Goal: Task Accomplishment & Management: Use online tool/utility

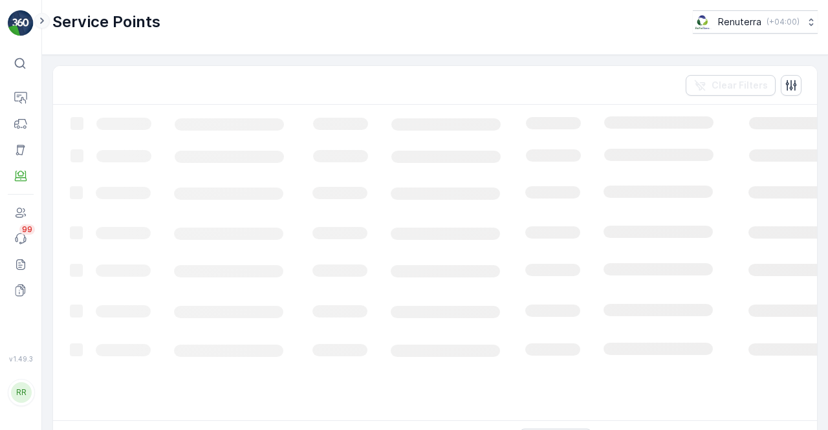
click at [46, 25] on icon at bounding box center [42, 21] width 14 height 16
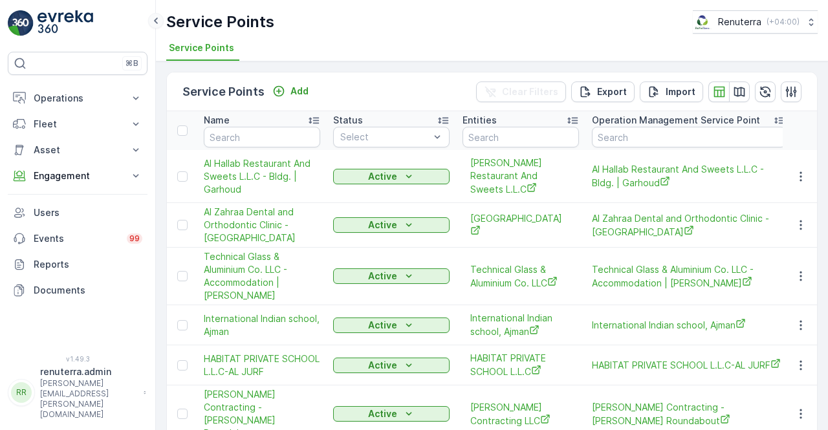
click at [149, 23] on icon at bounding box center [156, 21] width 14 height 16
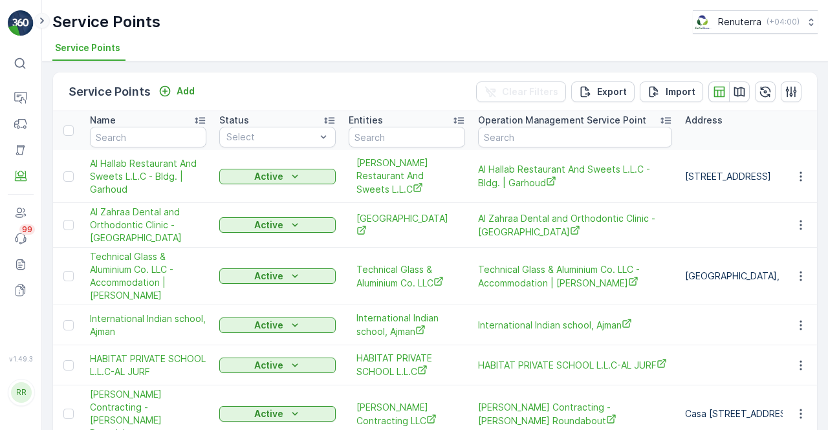
click at [38, 23] on icon at bounding box center [42, 21] width 14 height 16
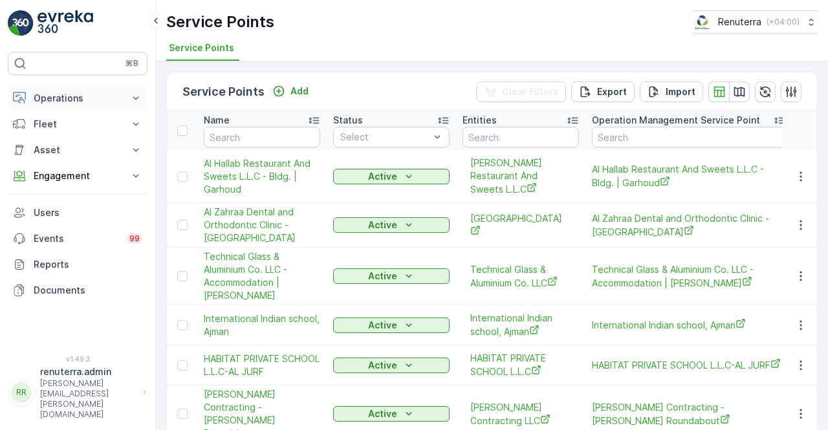
click at [132, 94] on icon at bounding box center [135, 98] width 13 height 13
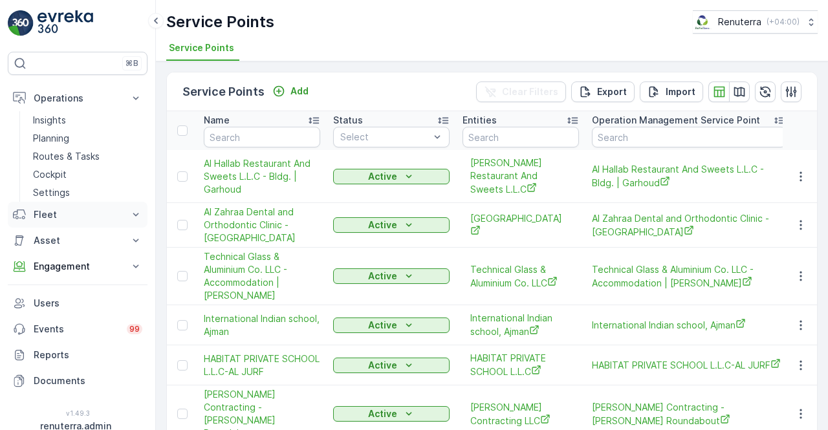
click at [133, 214] on icon at bounding box center [135, 214] width 13 height 13
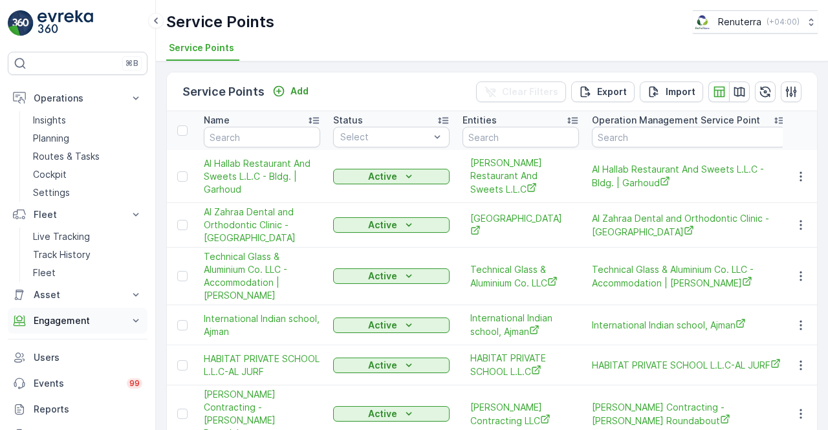
click at [136, 319] on icon at bounding box center [135, 320] width 13 height 13
click at [76, 362] on link "Entities" at bounding box center [88, 361] width 120 height 18
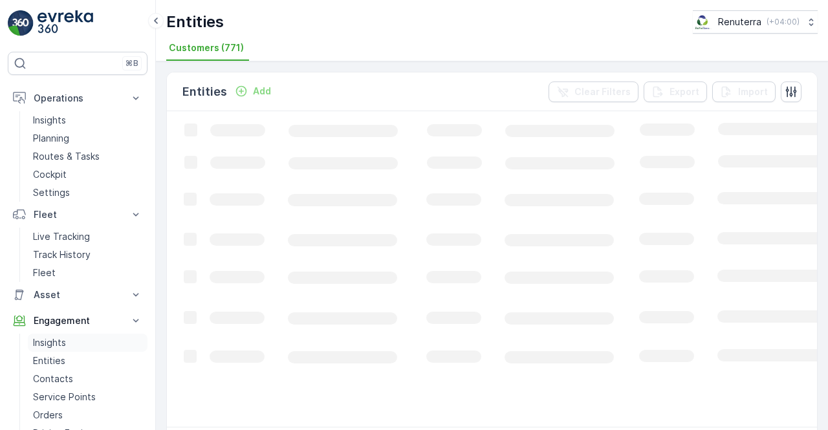
scroll to position [65, 0]
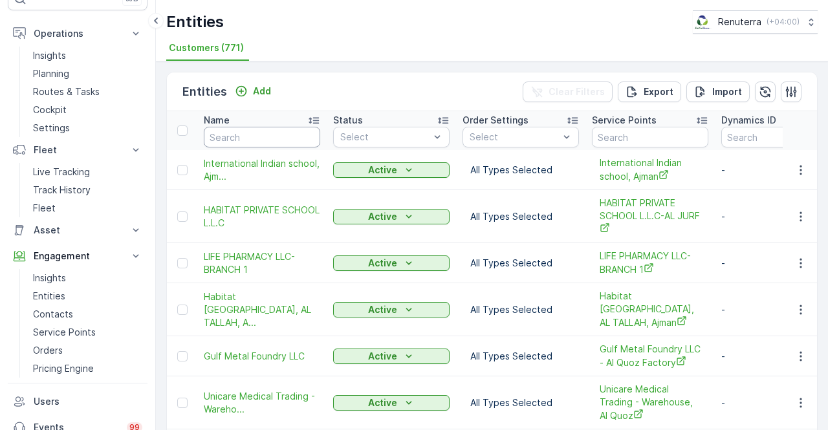
click at [238, 131] on input "text" at bounding box center [262, 137] width 116 height 21
click at [83, 329] on p "Service Points" at bounding box center [64, 332] width 63 height 13
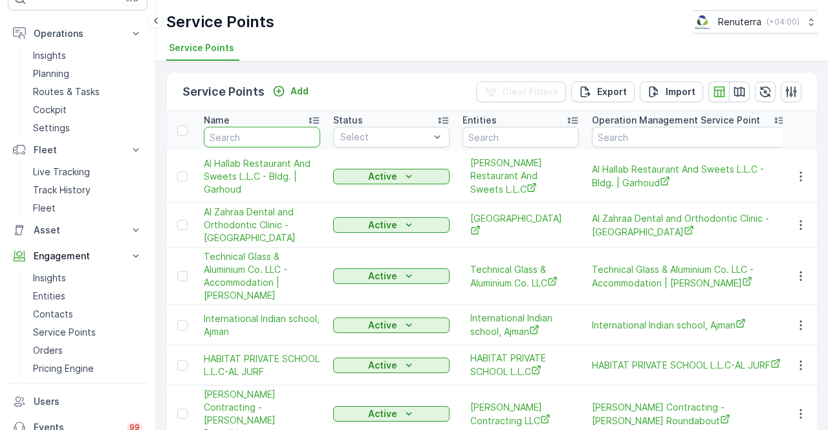
click at [272, 135] on input "text" at bounding box center [262, 137] width 116 height 21
type input "al sa"
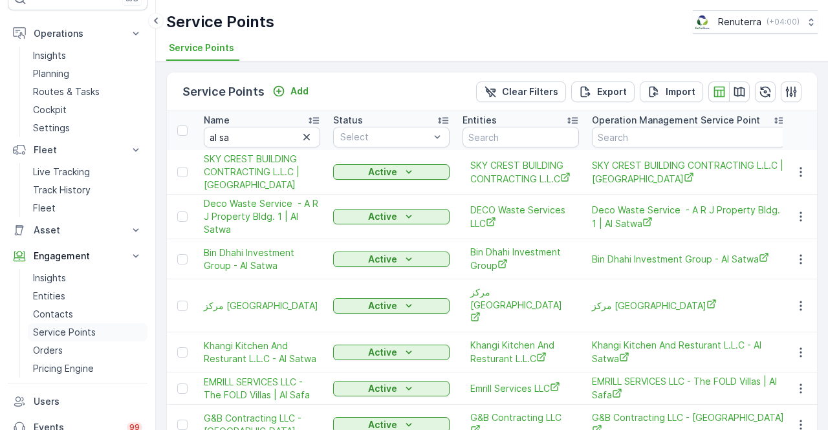
click at [78, 328] on p "Service Points" at bounding box center [64, 332] width 63 height 13
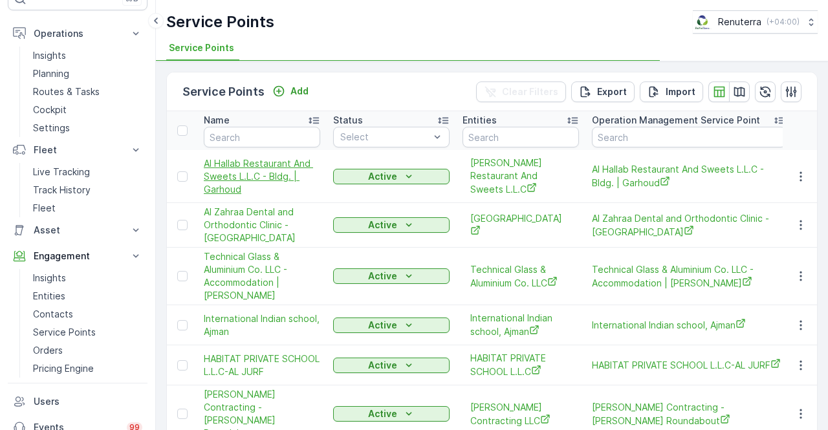
click at [248, 161] on span "Al Hallab Restaurant And Sweets L.L.C - Bldg. | Garhoud" at bounding box center [262, 176] width 116 height 39
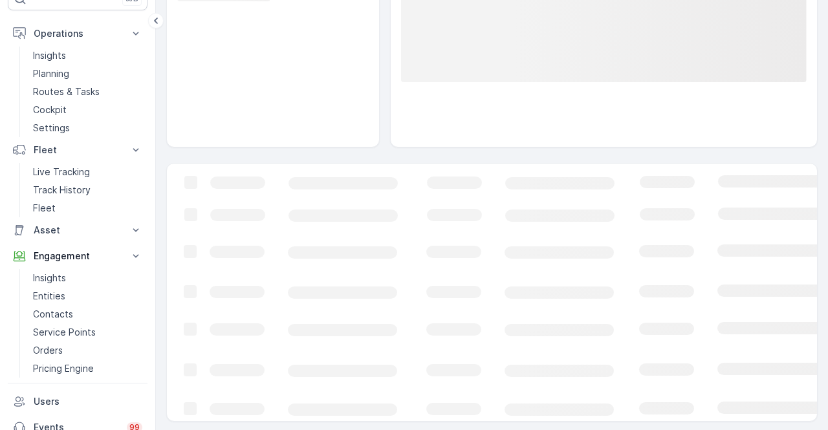
scroll to position [232, 0]
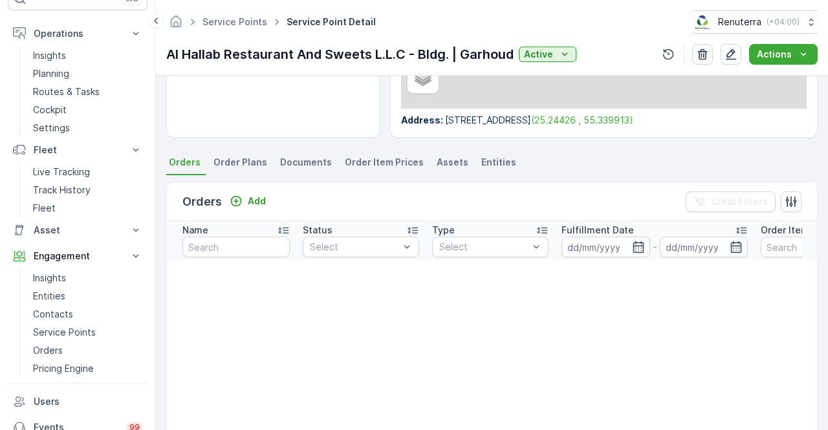
scroll to position [259, 0]
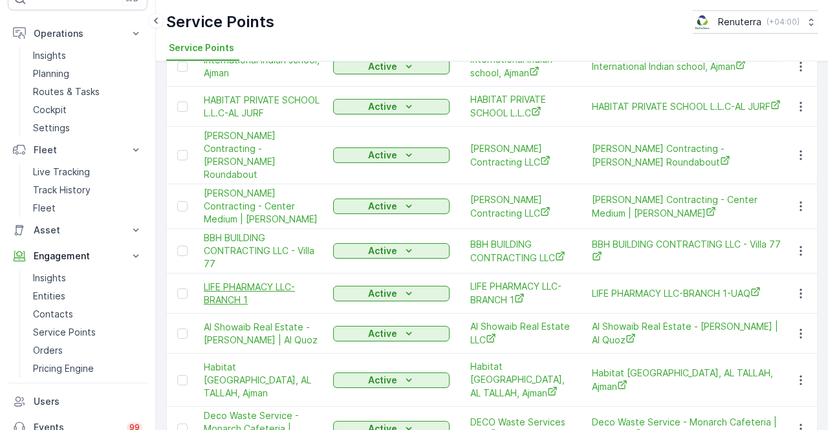
scroll to position [388, 0]
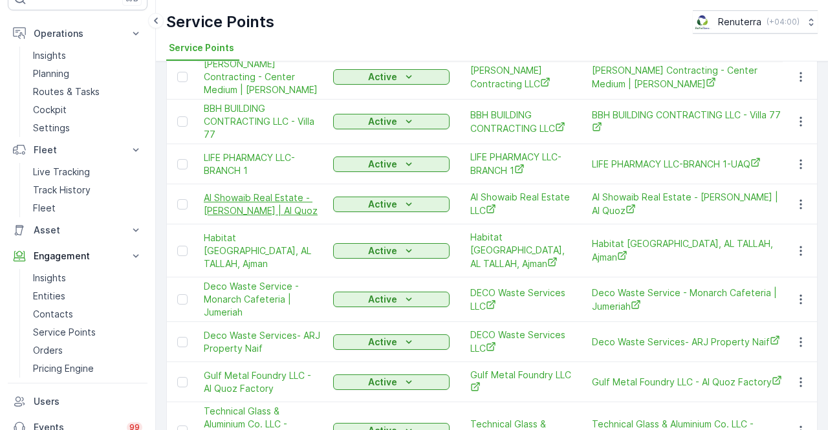
click at [243, 191] on span "Al Showaib Real Estate - [PERSON_NAME] | Al Quoz" at bounding box center [262, 204] width 116 height 26
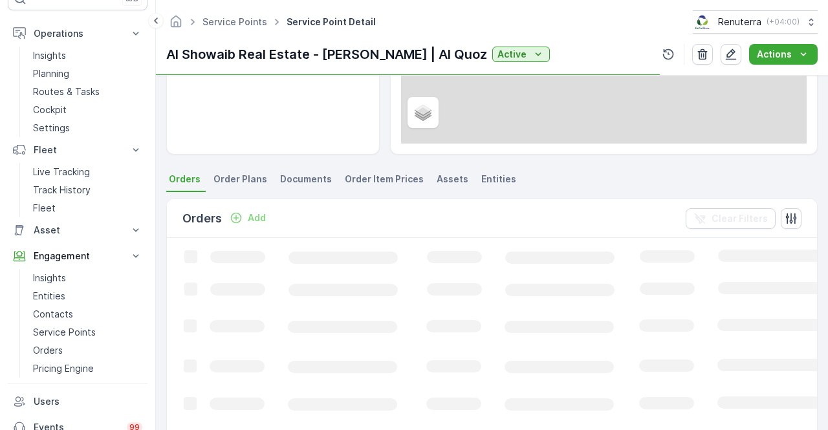
scroll to position [259, 0]
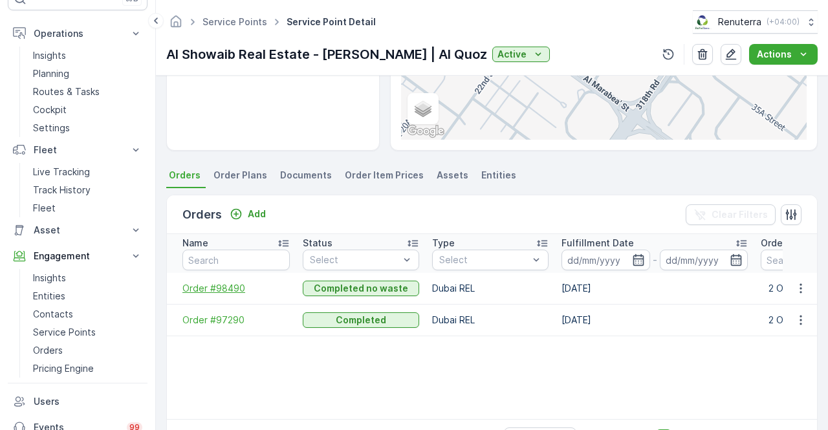
click at [188, 290] on span "Order #98490" at bounding box center [235, 288] width 107 height 13
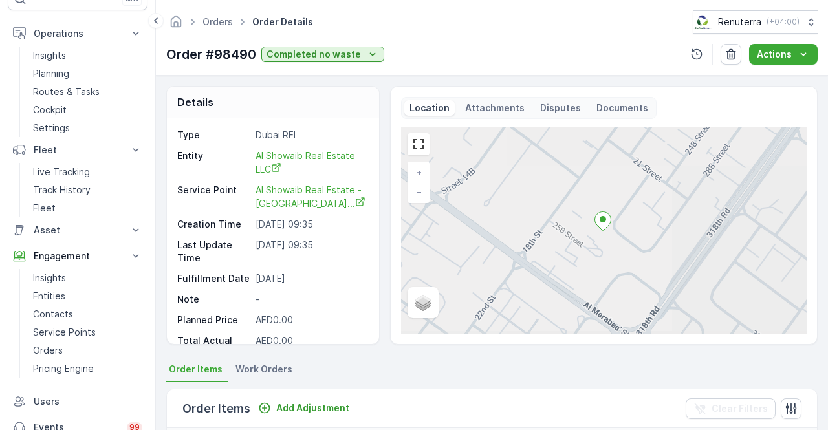
click at [818, 56] on div "Orders Order Details Renuterra ( +04:00 ) Order #98490 Completed no waste Actio…" at bounding box center [492, 38] width 672 height 76
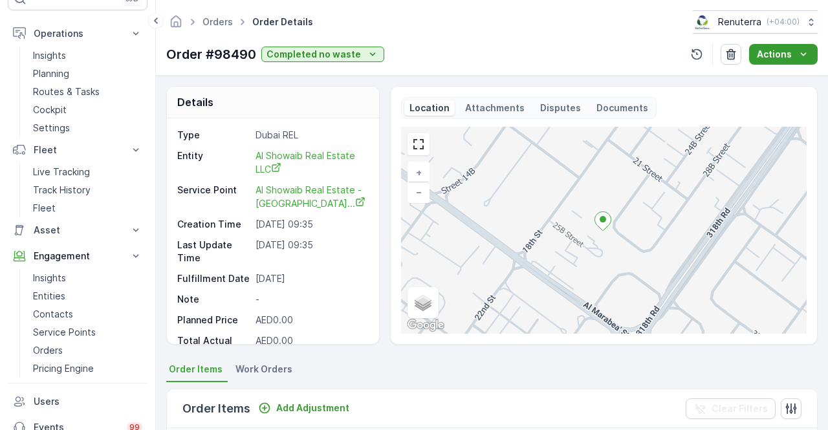
click at [805, 58] on icon "Actions" at bounding box center [803, 54] width 13 height 13
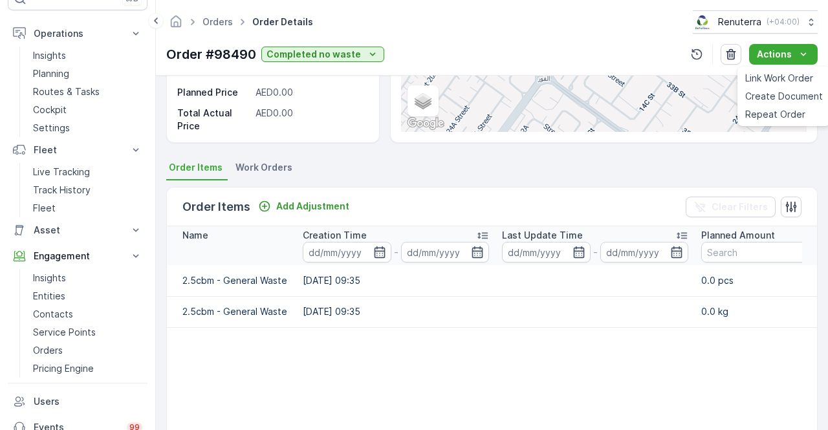
scroll to position [259, 0]
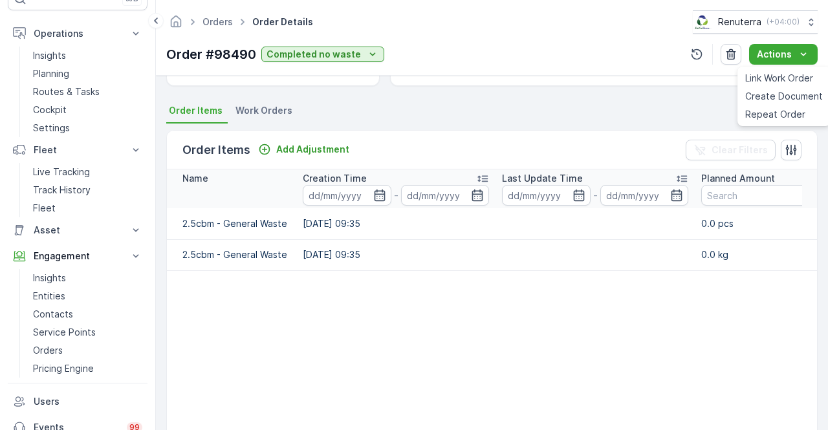
click at [219, 252] on td "2.5cbm - General Waste" at bounding box center [231, 254] width 129 height 31
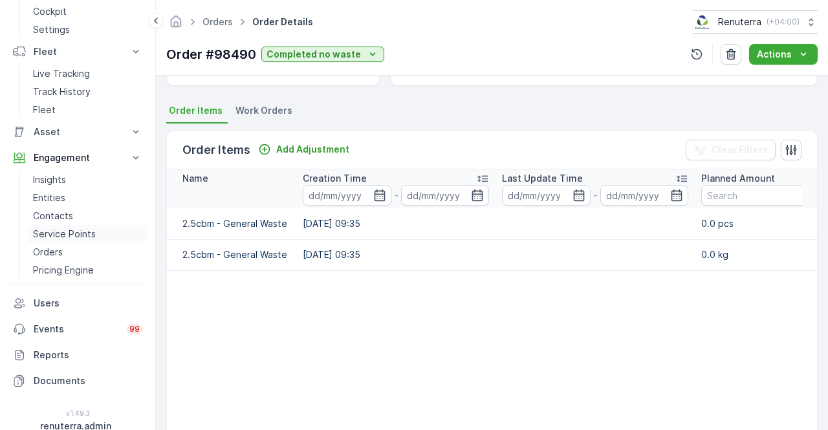
scroll to position [189, 0]
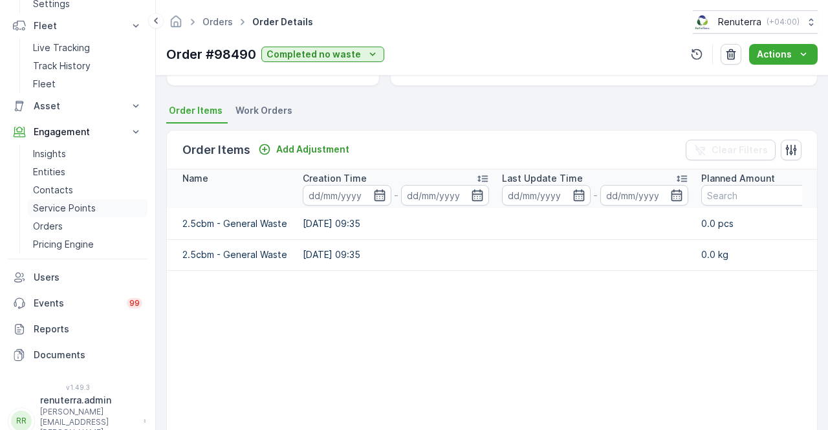
click at [83, 205] on p "Service Points" at bounding box center [64, 208] width 63 height 13
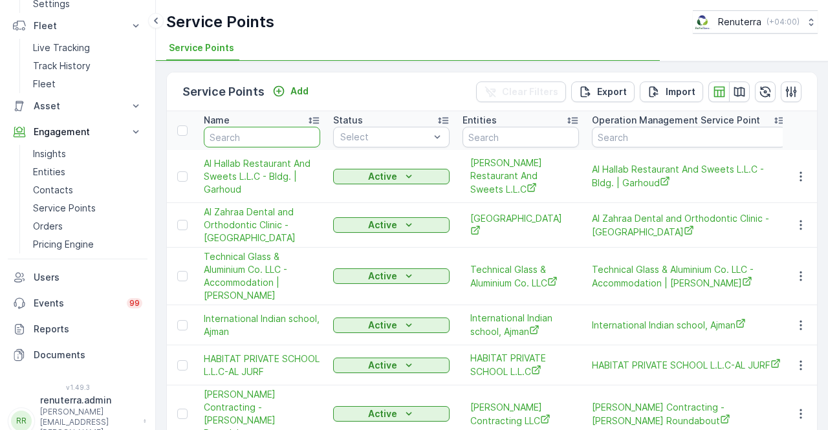
click at [253, 139] on input "text" at bounding box center [262, 137] width 116 height 21
type input "SOBHA"
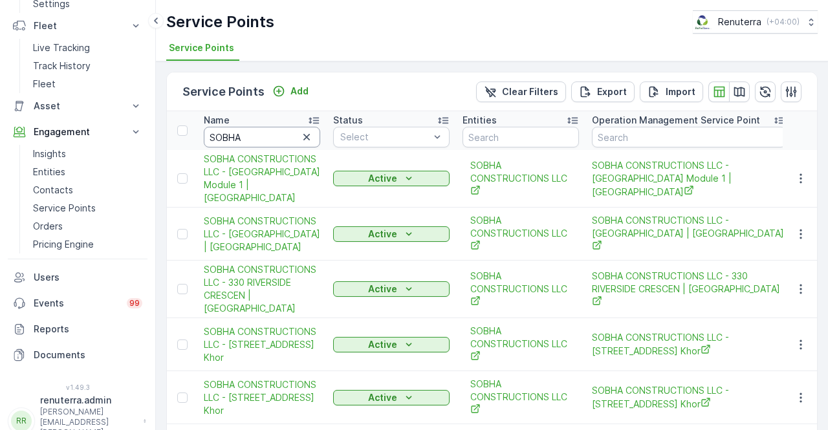
drag, startPoint x: 251, startPoint y: 139, endPoint x: 242, endPoint y: 138, distance: 9.1
click at [242, 138] on input "SOBHA" at bounding box center [262, 137] width 116 height 21
type input "S"
type input "DECO"
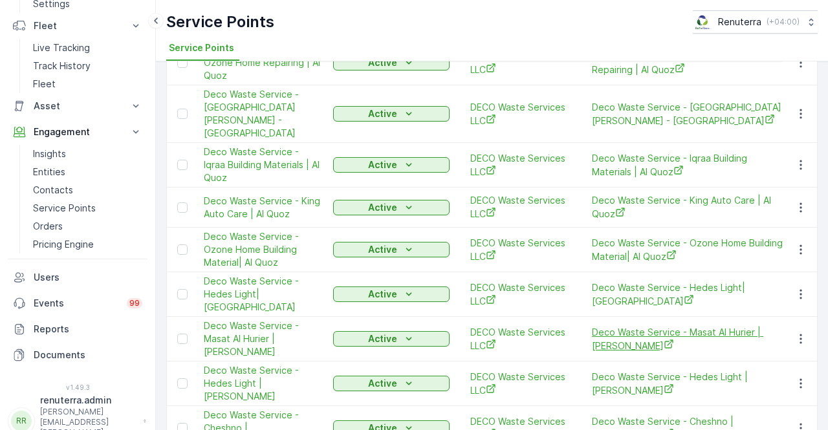
scroll to position [388, 0]
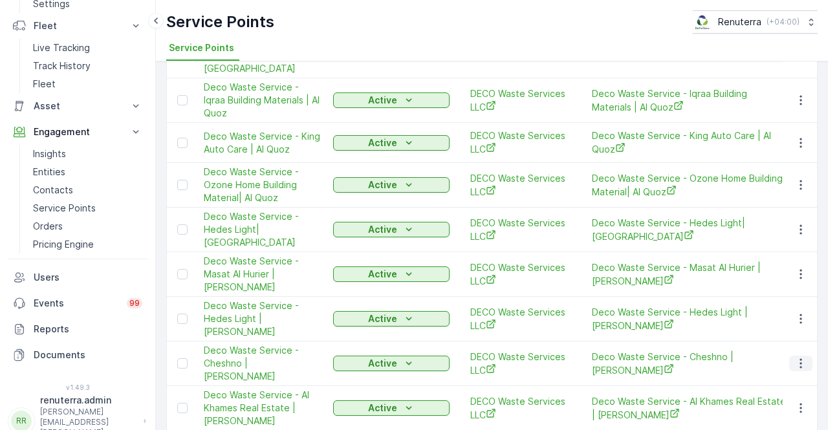
click at [792, 356] on button "button" at bounding box center [800, 364] width 23 height 16
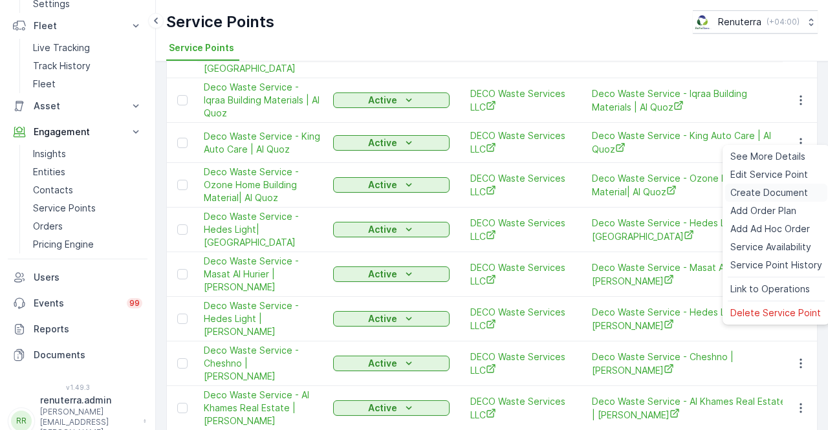
click at [744, 197] on span "Create Document" at bounding box center [769, 192] width 78 height 13
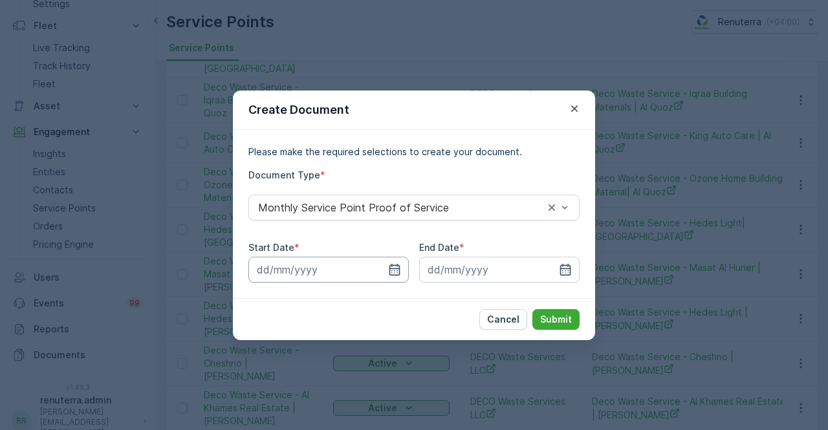
click at [386, 263] on input at bounding box center [328, 270] width 160 height 26
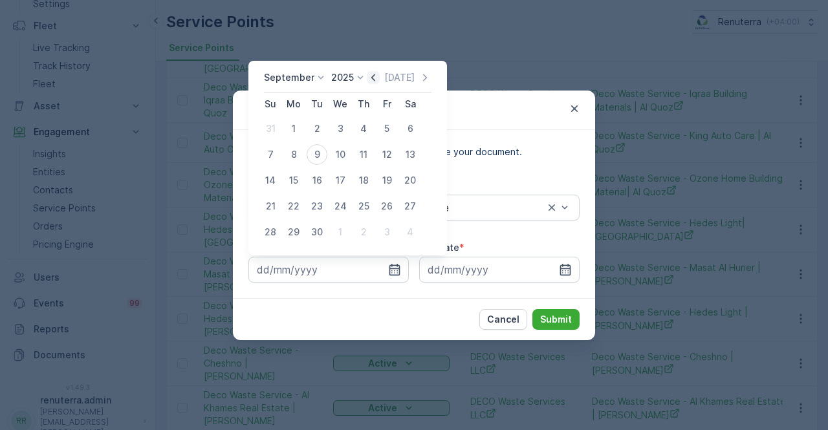
click at [369, 73] on icon "button" at bounding box center [373, 77] width 13 height 13
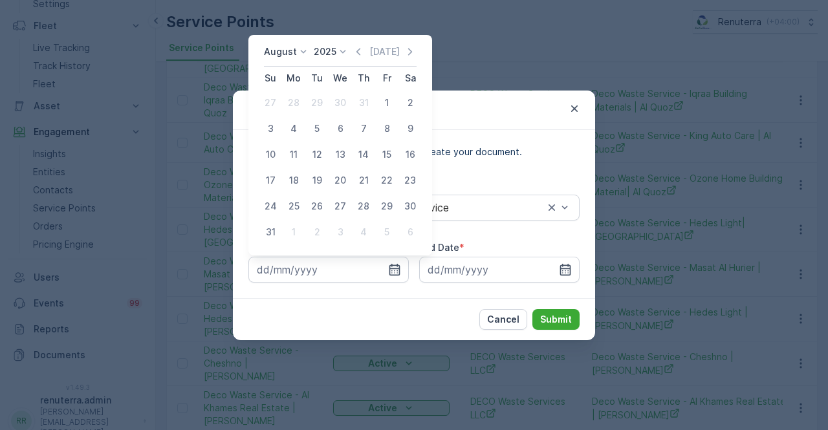
click at [385, 98] on div "1" at bounding box center [386, 102] width 21 height 21
type input "[DATE]"
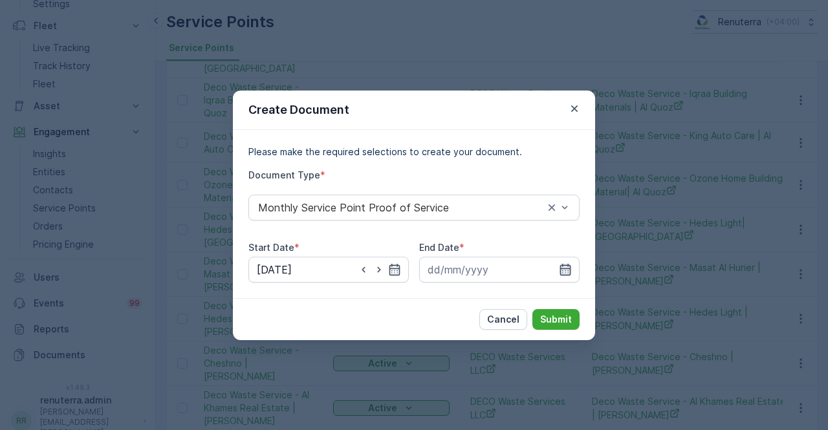
click at [561, 269] on icon "button" at bounding box center [565, 269] width 13 height 13
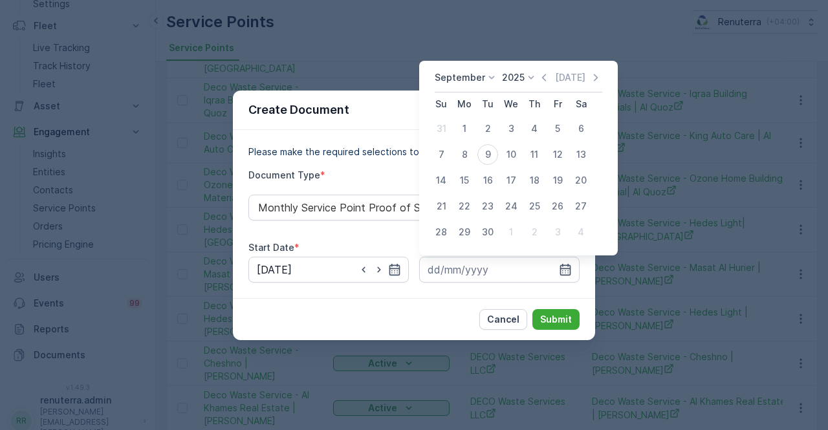
drag, startPoint x: 545, startPoint y: 74, endPoint x: 538, endPoint y: 80, distance: 9.1
click at [543, 76] on icon "button" at bounding box center [544, 77] width 13 height 13
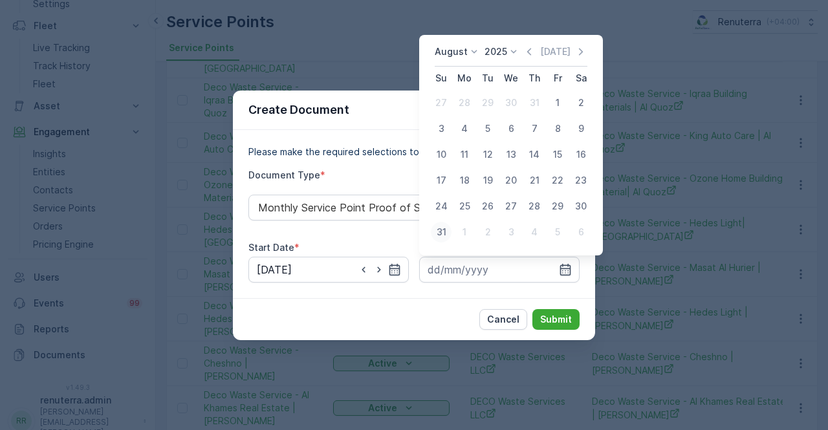
click at [439, 232] on div "31" at bounding box center [441, 232] width 21 height 21
type input "[DATE]"
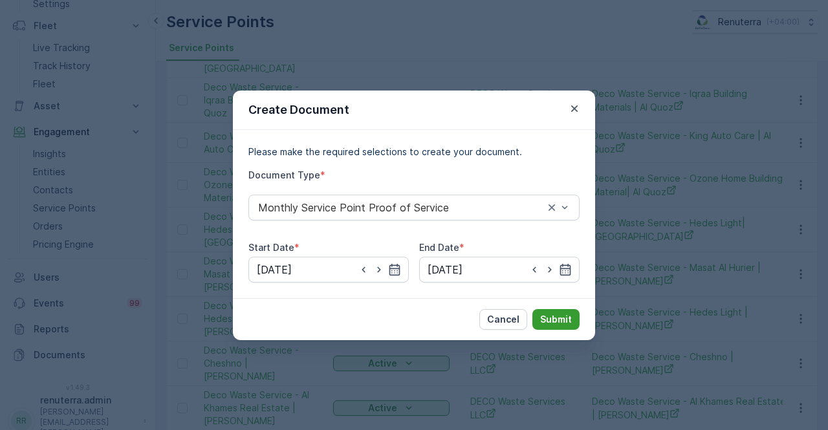
click at [545, 321] on p "Submit" at bounding box center [556, 319] width 32 height 13
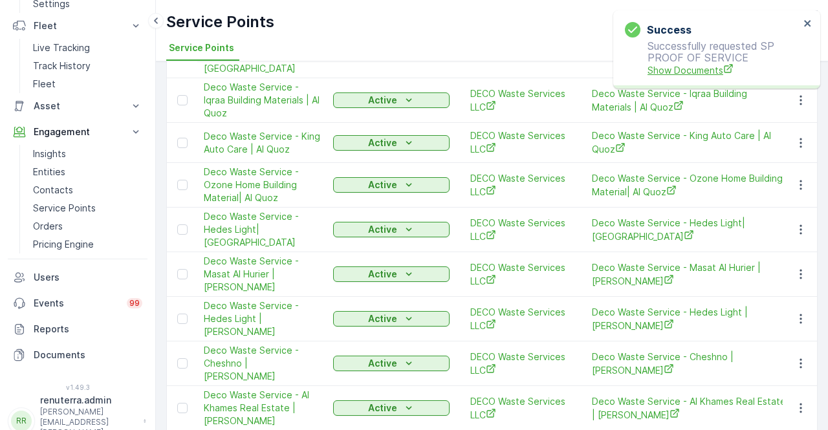
click at [675, 74] on span "Show Documents" at bounding box center [723, 70] width 152 height 14
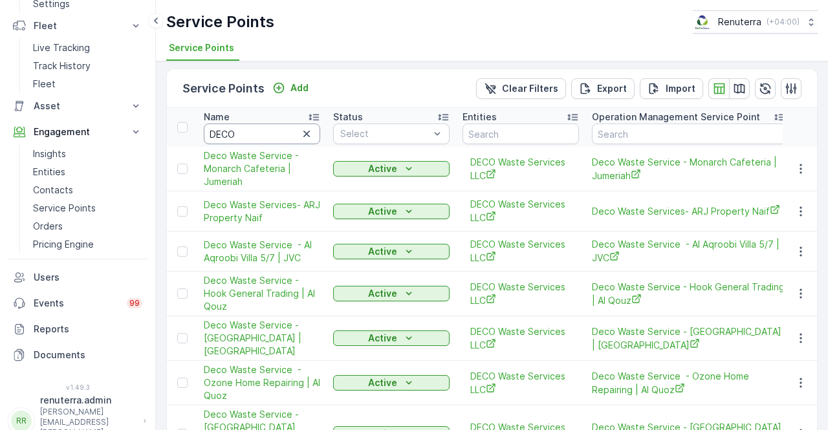
scroll to position [0, 0]
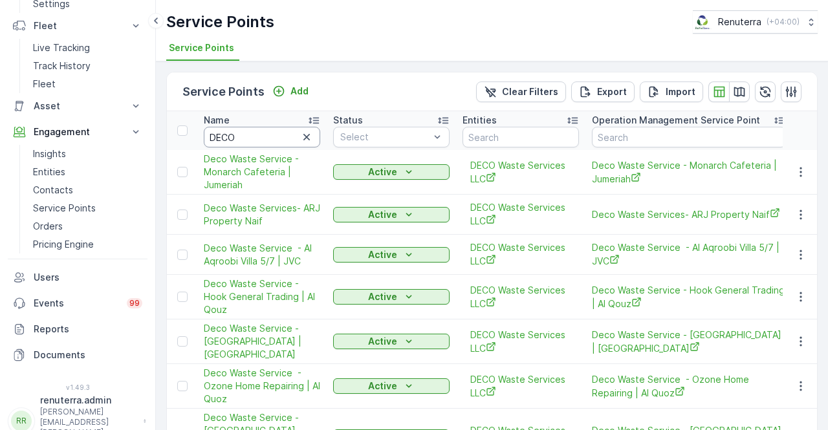
click at [237, 143] on input "DECO" at bounding box center [262, 137] width 116 height 21
type input "D"
type input "se"
click at [238, 142] on input "se" at bounding box center [262, 137] width 116 height 21
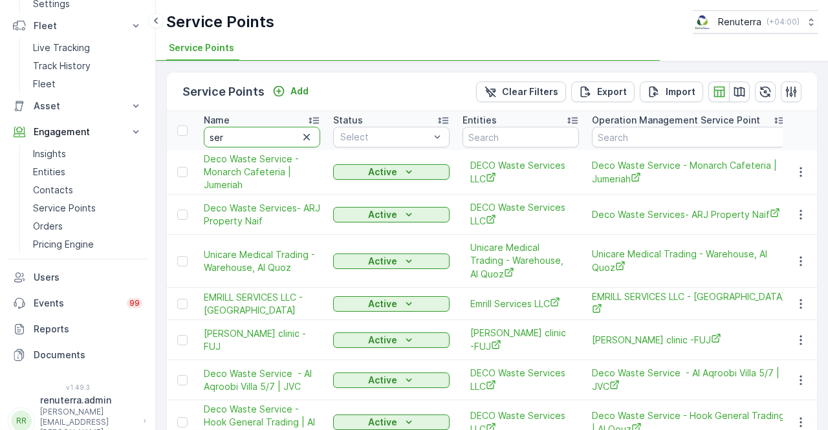
click at [241, 141] on input "ser" at bounding box center [262, 137] width 116 height 21
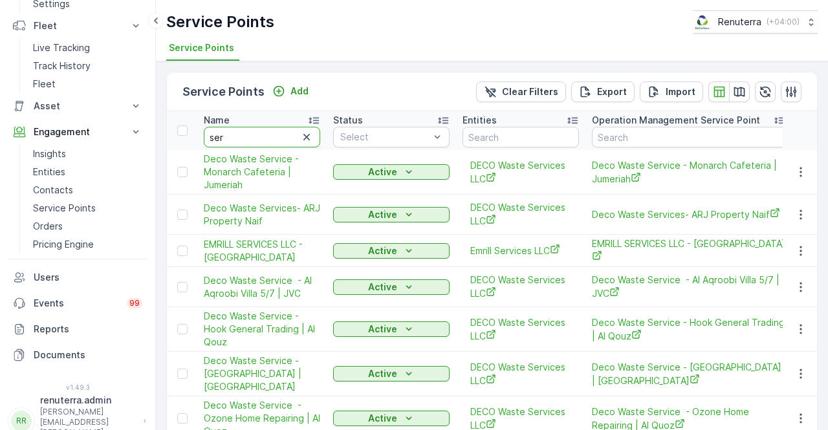
click at [239, 148] on th "Name ser" at bounding box center [261, 130] width 129 height 39
type input "serh"
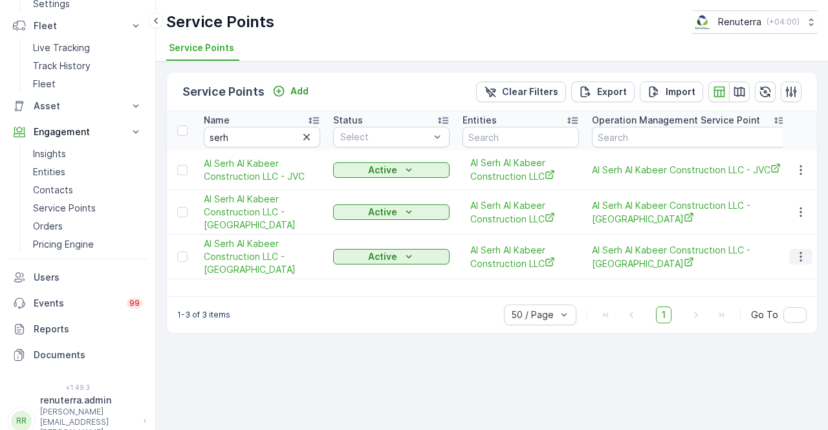
click at [803, 261] on icon "button" at bounding box center [800, 256] width 13 height 13
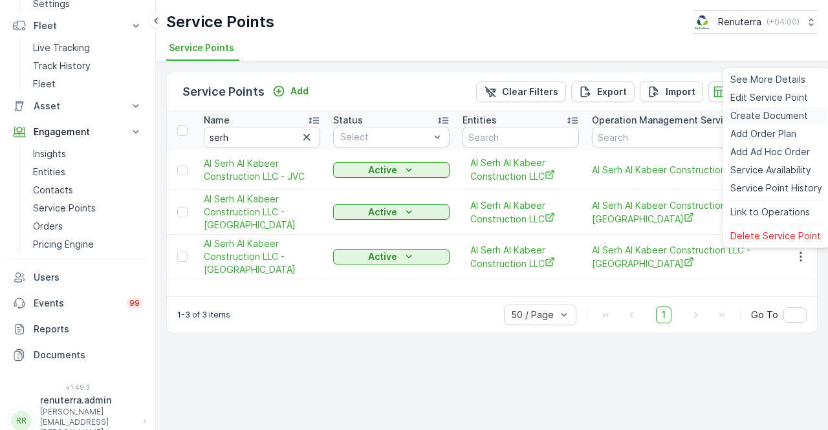
click at [763, 113] on span "Create Document" at bounding box center [769, 115] width 78 height 13
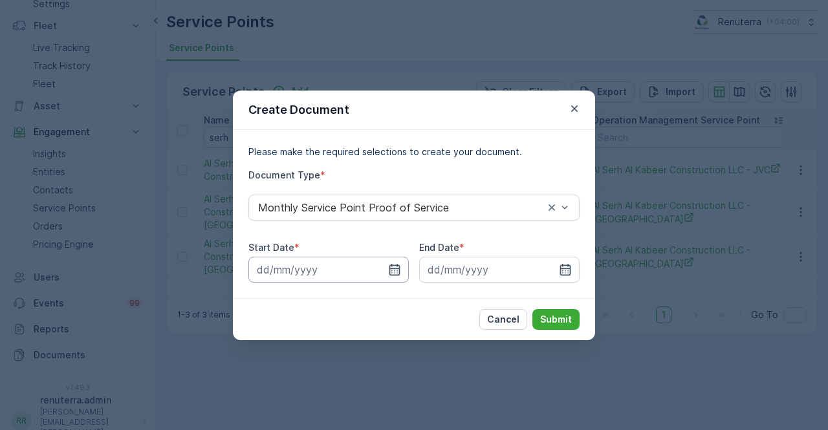
drag, startPoint x: 395, startPoint y: 265, endPoint x: 376, endPoint y: 266, distance: 18.1
click at [388, 266] on icon "button" at bounding box center [394, 269] width 13 height 13
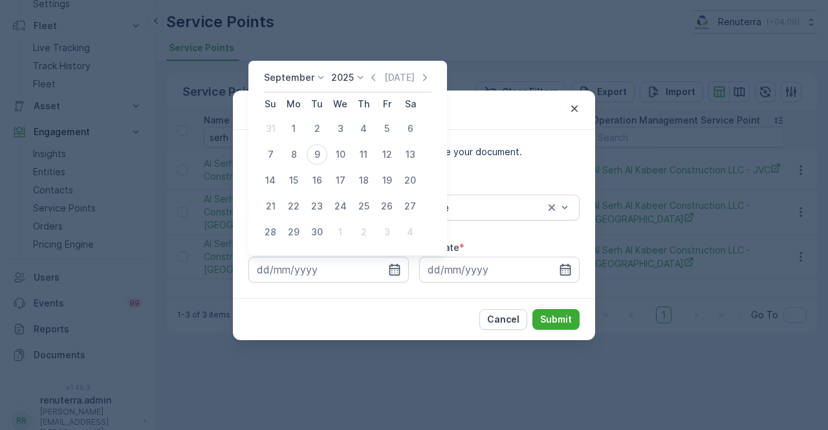
click at [373, 81] on icon "button" at bounding box center [373, 77] width 13 height 13
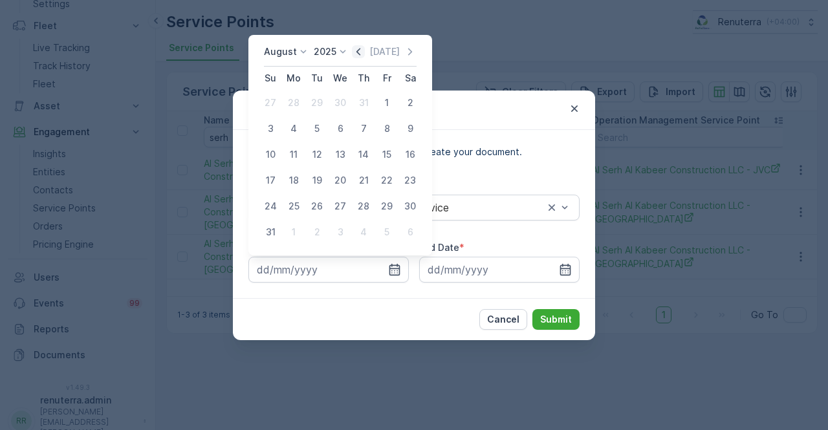
click at [363, 48] on icon "button" at bounding box center [358, 51] width 13 height 13
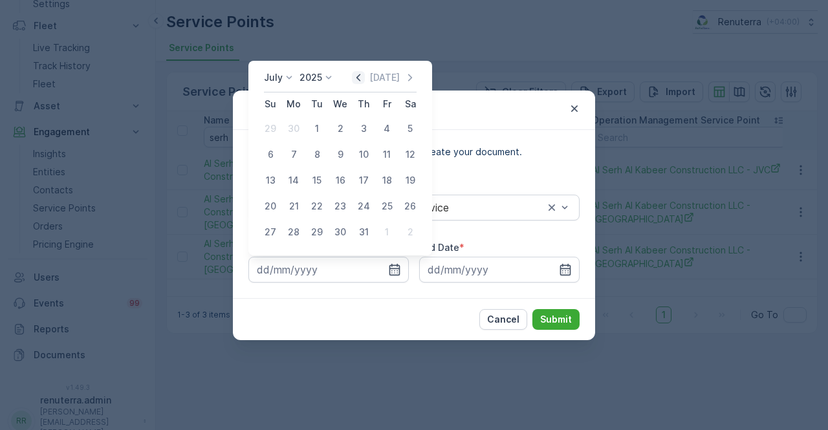
click at [360, 75] on icon "button" at bounding box center [358, 77] width 4 height 7
click at [360, 80] on icon "button" at bounding box center [358, 77] width 4 height 7
click at [365, 131] on div "1" at bounding box center [363, 128] width 21 height 21
type input "[DATE]"
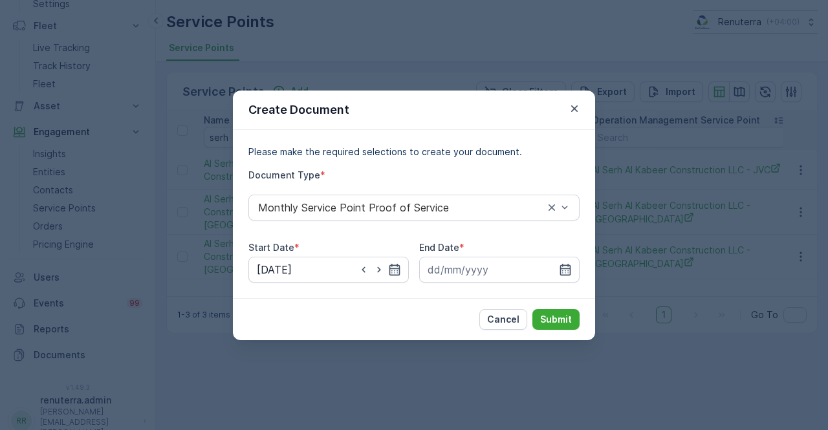
drag, startPoint x: 564, startPoint y: 265, endPoint x: 563, endPoint y: 255, distance: 9.1
click at [565, 263] on icon "button" at bounding box center [565, 269] width 13 height 13
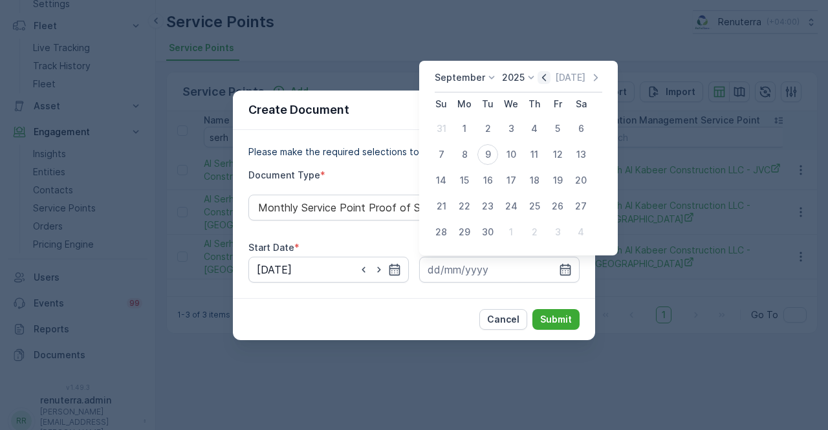
click at [543, 76] on icon "button" at bounding box center [544, 77] width 13 height 13
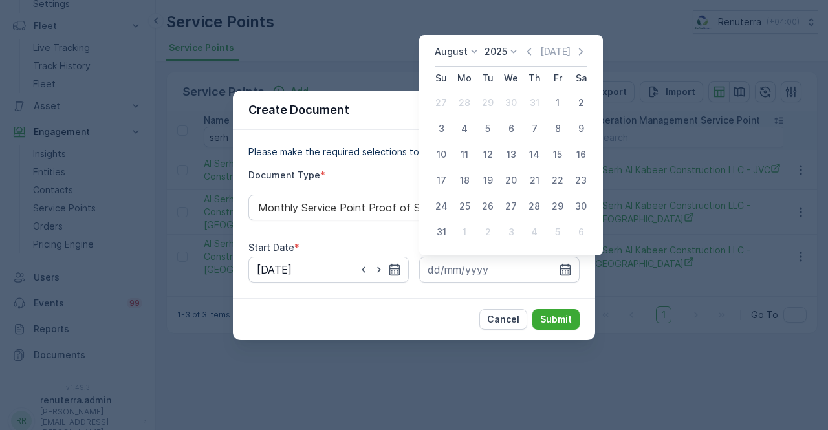
click at [543, 78] on th "Th" at bounding box center [534, 78] width 23 height 23
click at [535, 52] on icon "button" at bounding box center [529, 51] width 13 height 13
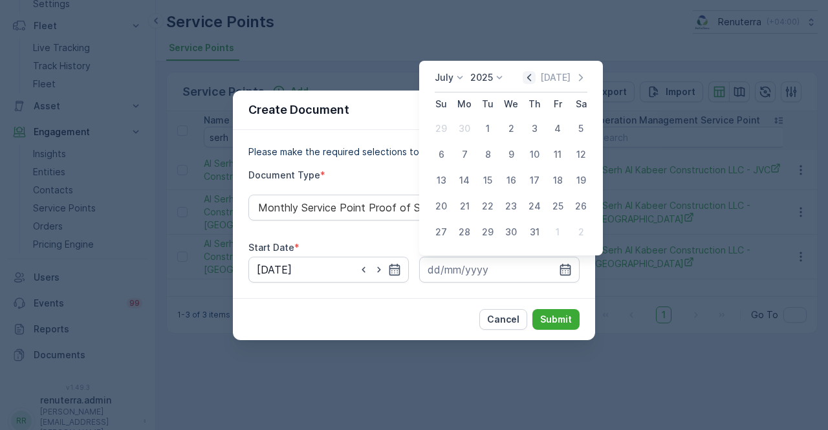
click at [531, 76] on icon "button" at bounding box center [529, 77] width 4 height 7
drag, startPoint x: 532, startPoint y: 80, endPoint x: 530, endPoint y: 87, distance: 8.2
click at [532, 81] on icon "button" at bounding box center [529, 77] width 13 height 13
click at [582, 228] on div "31" at bounding box center [581, 232] width 21 height 21
type input "[DATE]"
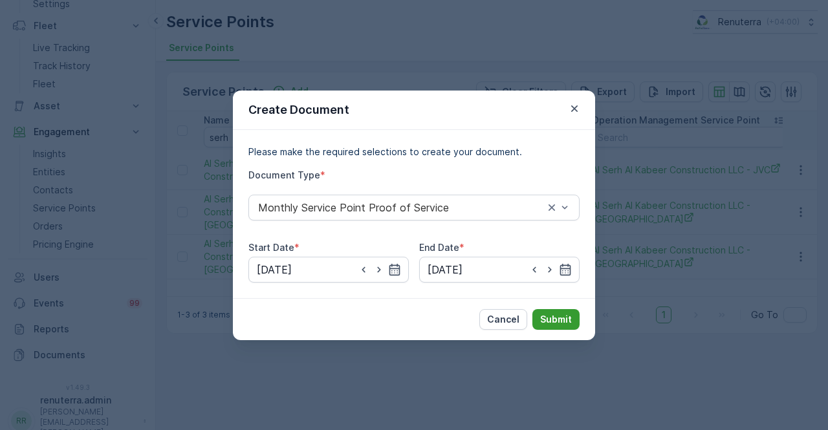
click at [556, 318] on p "Submit" at bounding box center [556, 319] width 32 height 13
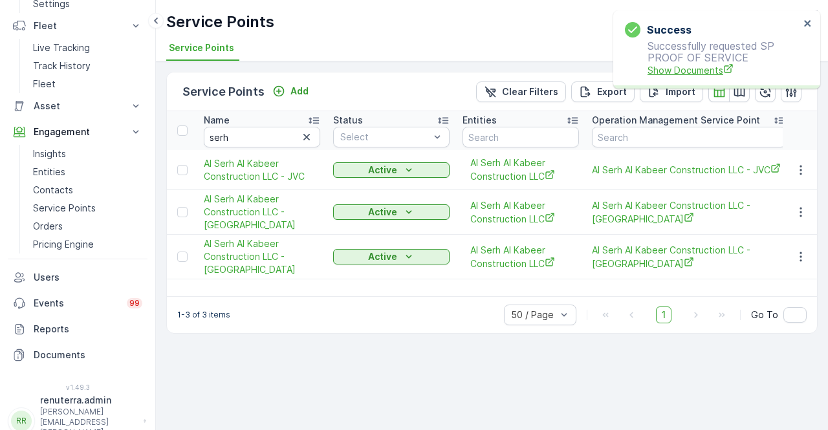
click at [680, 60] on p "Successfully requested SP PROOF OF SERVICE Show Documents" at bounding box center [712, 58] width 175 height 37
click at [680, 69] on span "Show Documents" at bounding box center [723, 70] width 152 height 14
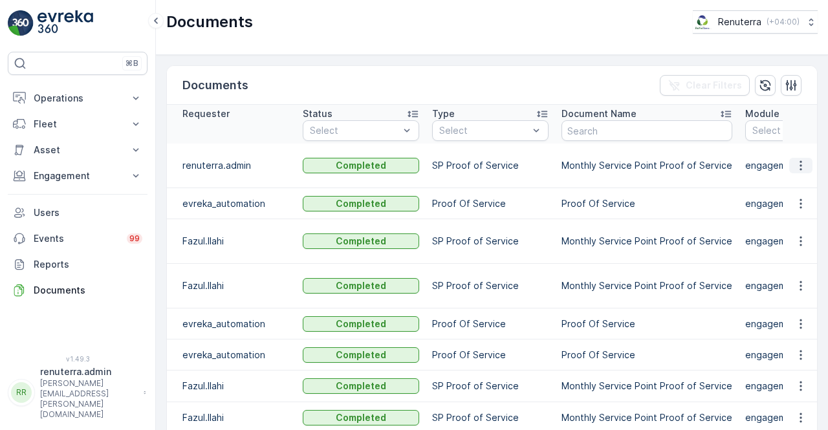
click at [802, 160] on icon "button" at bounding box center [800, 165] width 13 height 13
click at [802, 178] on span "See Details" at bounding box center [797, 177] width 50 height 13
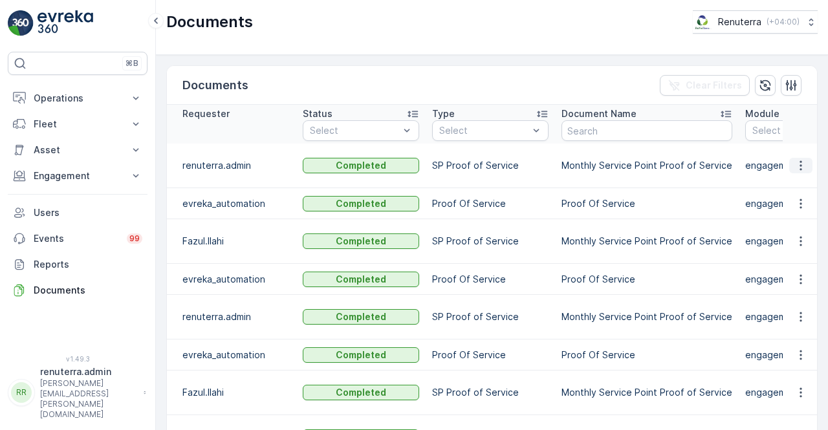
click at [802, 171] on icon "button" at bounding box center [800, 165] width 13 height 13
click at [783, 188] on span "See Details" at bounding box center [797, 183] width 50 height 13
